Goal: Go to known website: Access a specific website the user already knows

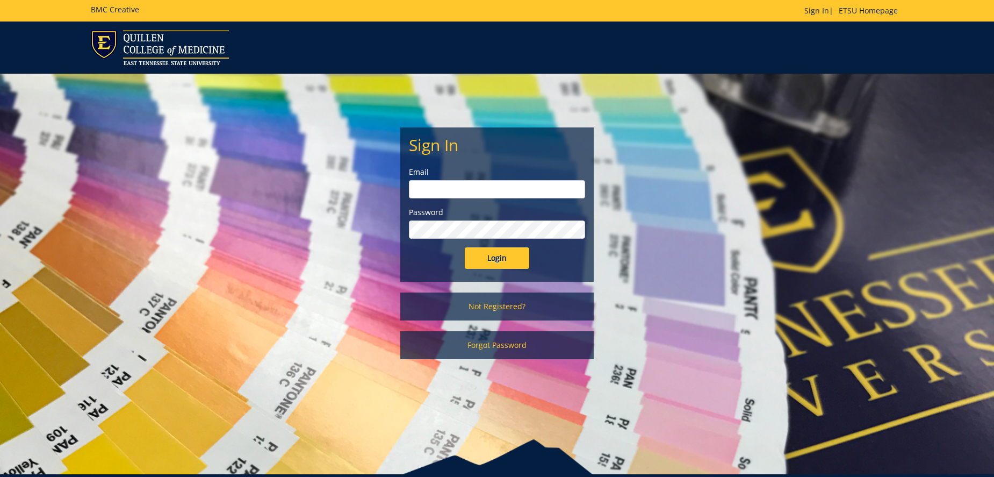
type input "[EMAIL_ADDRESS][DOMAIN_NAME]"
click at [488, 256] on input "Login" at bounding box center [497, 257] width 64 height 21
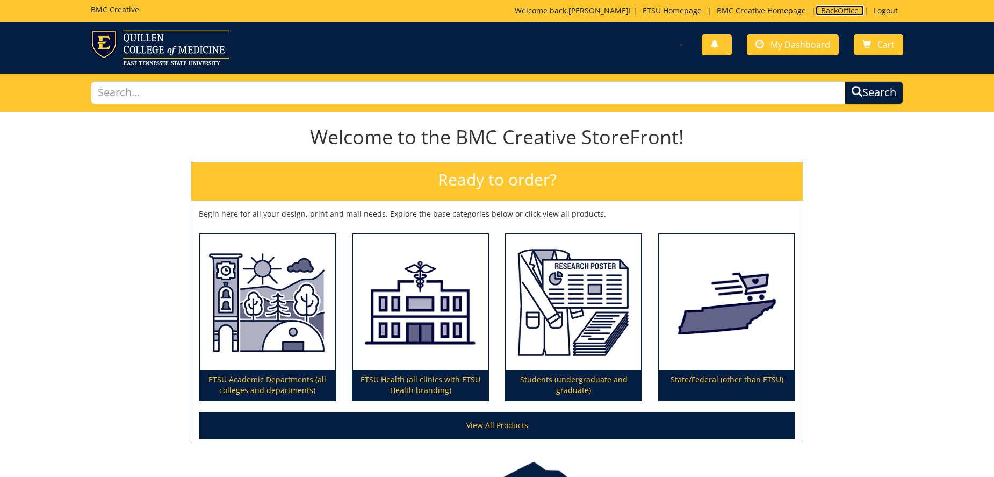
click at [836, 14] on link "BackOffice" at bounding box center [840, 10] width 48 height 10
